Goal: Task Accomplishment & Management: Manage account settings

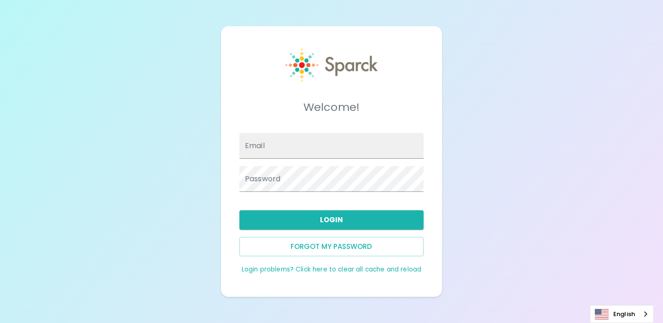
type input "[EMAIL_ADDRESS][DOMAIN_NAME]"
click at [206, 199] on div "Welcome! Email [EMAIL_ADDRESS][DOMAIN_NAME] Password Login Forgot my password L…" at bounding box center [331, 161] width 663 height 323
type input "[EMAIL_ADDRESS][DOMAIN_NAME]"
click at [209, 227] on div "Welcome! Email [EMAIL_ADDRESS][DOMAIN_NAME] Password Login Forgot my password L…" at bounding box center [331, 161] width 663 height 323
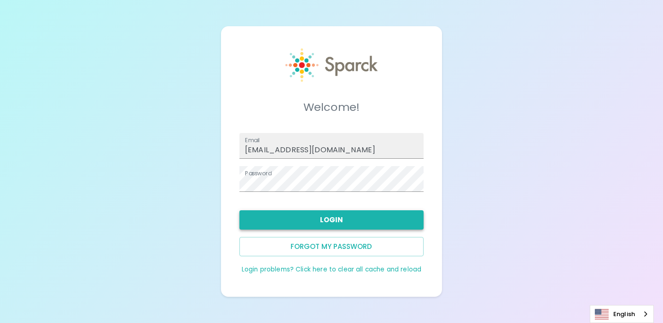
click at [324, 221] on button "Login" at bounding box center [331, 219] width 184 height 19
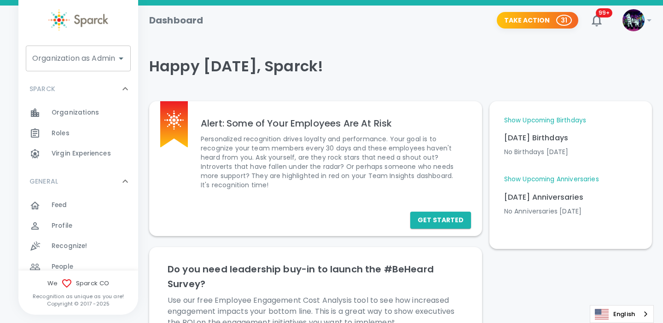
click at [90, 60] on div "Organization as Admin Organization as Admin" at bounding box center [78, 59] width 105 height 26
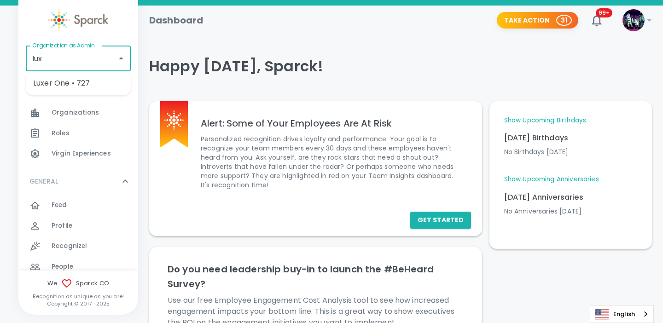
click at [87, 85] on li "Luxer One • 727" at bounding box center [78, 83] width 105 height 17
type input "Luxer One • 727"
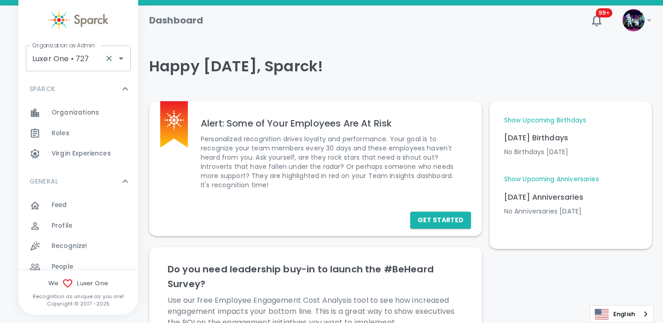
click at [87, 64] on input "Luxer One • 727" at bounding box center [65, 58] width 71 height 17
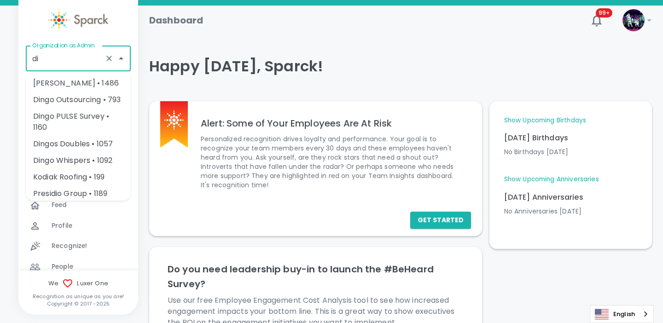
click at [87, 87] on li "Dingo Bingo • 1486" at bounding box center [78, 83] width 105 height 17
type input "Dingo Bingo • 1486"
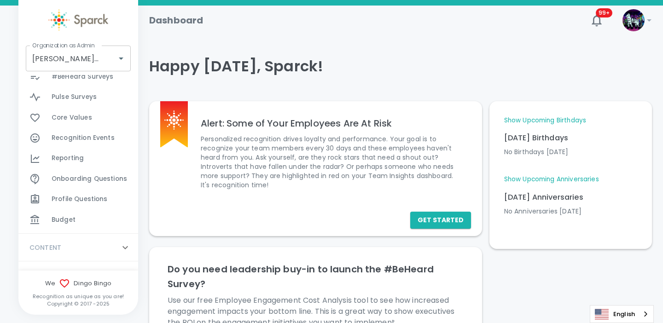
scroll to position [387, 0]
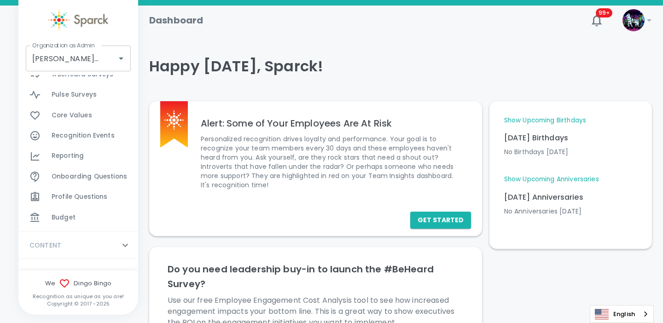
click at [69, 219] on span "Budget" at bounding box center [64, 217] width 24 height 9
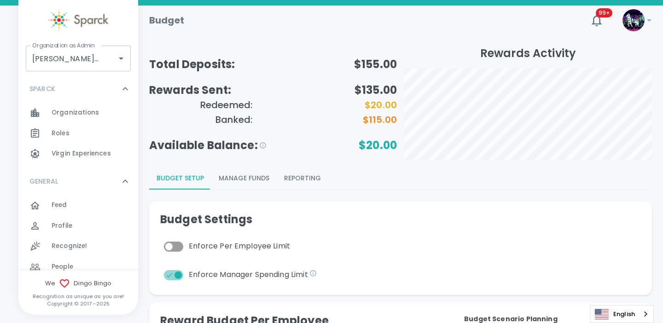
click at [258, 180] on button "Manage Funds" at bounding box center [243, 179] width 65 height 22
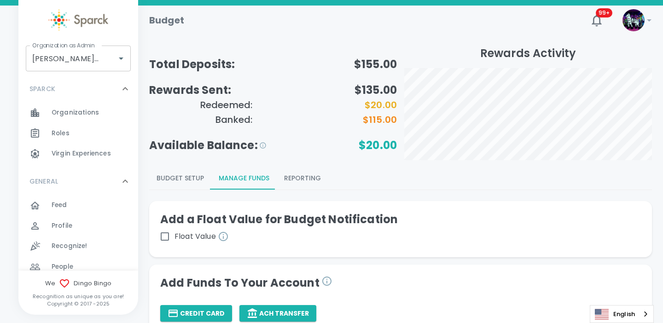
click at [180, 181] on button "Budget Setup" at bounding box center [180, 179] width 62 height 22
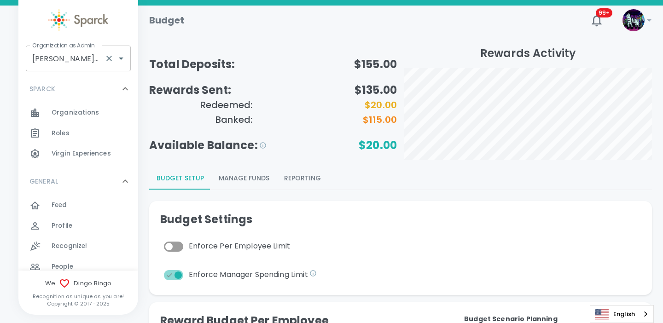
click at [81, 57] on input "Dingo Bingo • 1486" at bounding box center [65, 58] width 71 height 17
click at [80, 81] on li "Luxer One • 727" at bounding box center [78, 83] width 105 height 17
type input "Luxer One • 727"
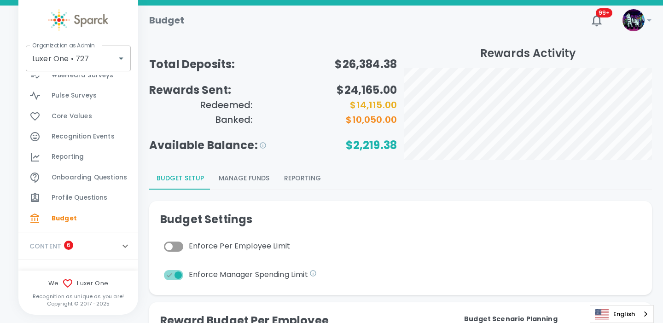
scroll to position [403, 0]
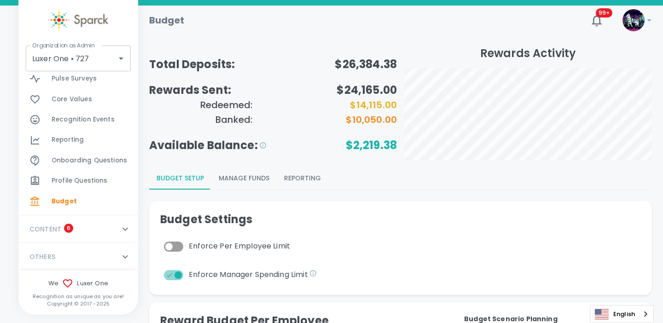
click at [71, 142] on span "Reporting" at bounding box center [68, 139] width 32 height 9
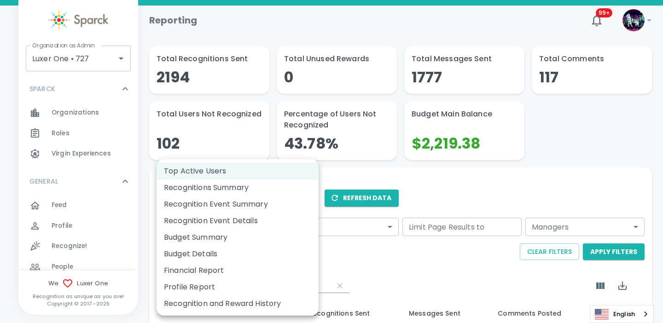
click at [254, 188] on li "Recognitions Summary" at bounding box center [237, 188] width 162 height 17
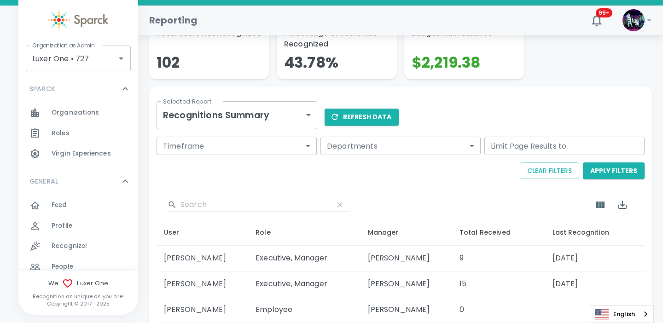
scroll to position [80, 0]
